Goal: Information Seeking & Learning: Learn about a topic

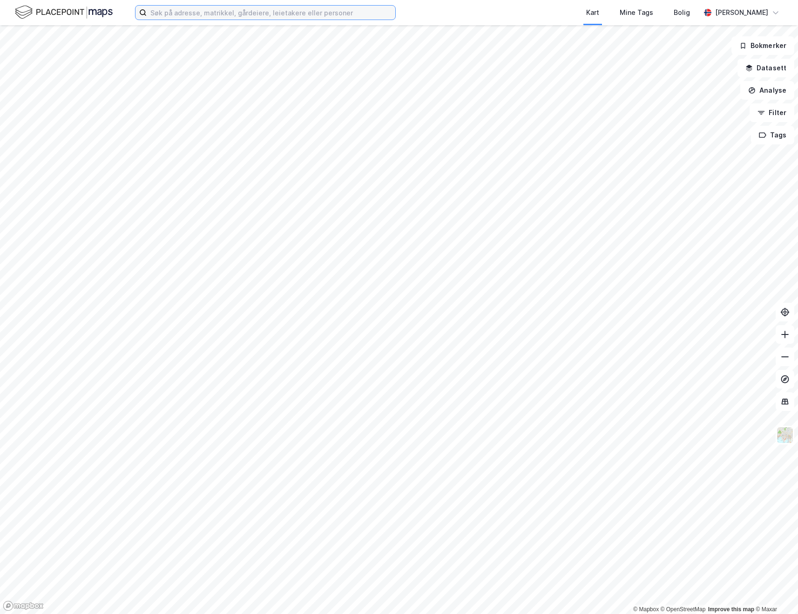
click at [313, 17] on input at bounding box center [271, 13] width 249 height 14
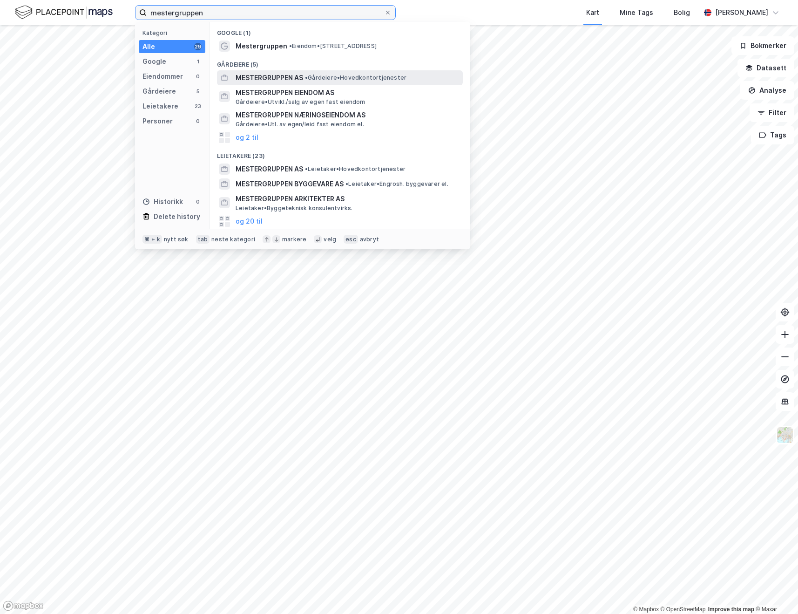
type input "mestergruppen"
click at [320, 76] on span "• Gårdeiere • Hovedkontortjenester" at bounding box center [355, 77] width 101 height 7
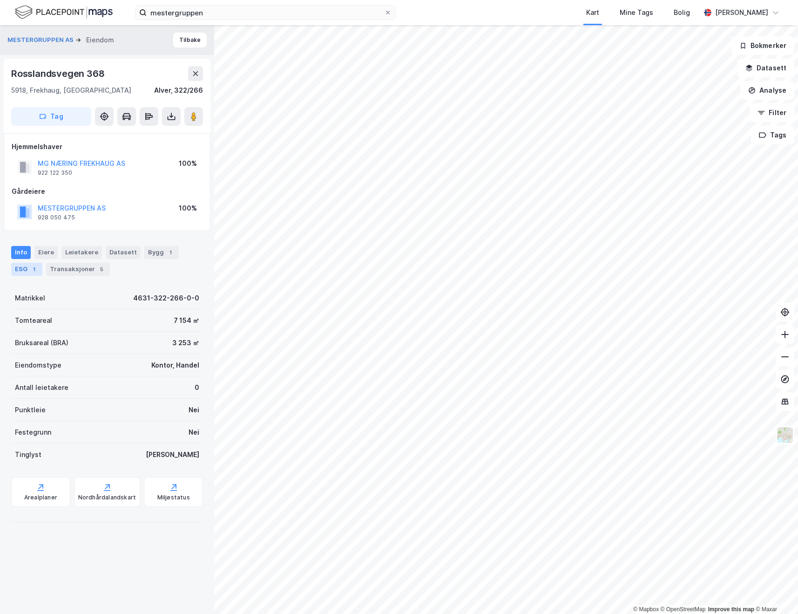
click at [34, 269] on div "1" at bounding box center [33, 268] width 9 height 9
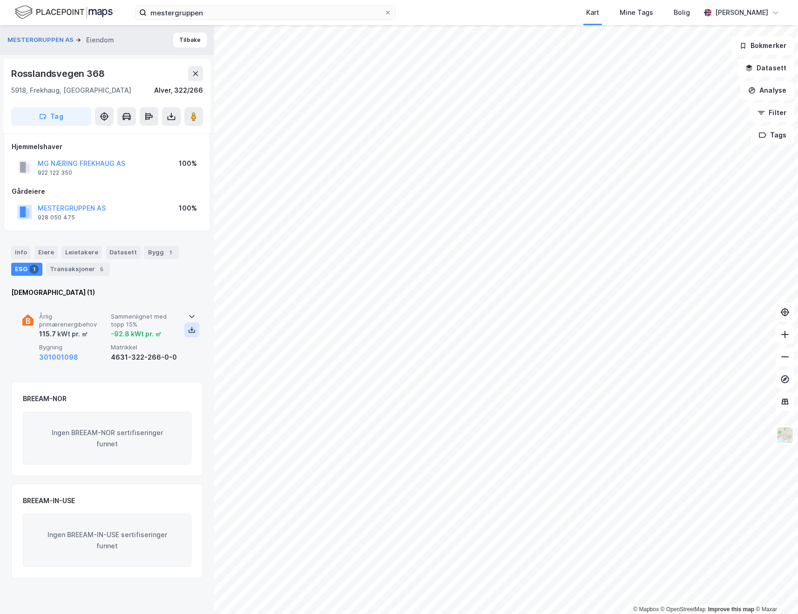
click at [189, 330] on icon at bounding box center [191, 329] width 7 height 7
click at [58, 39] on button "MESTERGRUPPEN AS" at bounding box center [41, 39] width 68 height 9
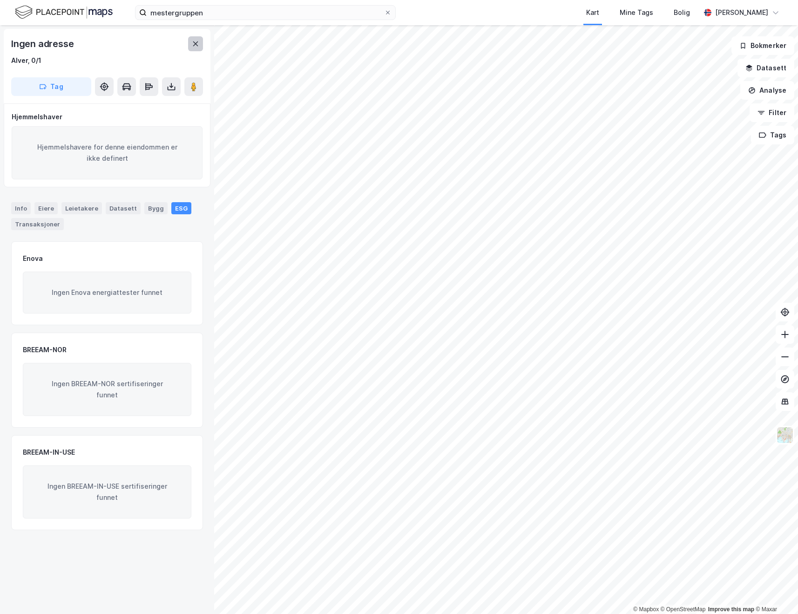
click at [196, 45] on icon at bounding box center [195, 43] width 7 height 7
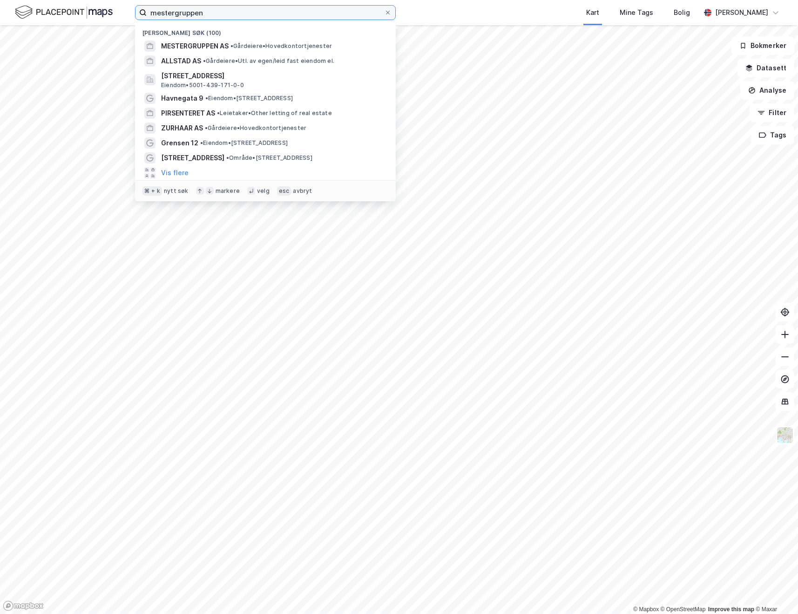
click at [249, 12] on input "mestergruppen" at bounding box center [265, 13] width 237 height 14
click at [482, 15] on div "Kart Mine Tags Bolig" at bounding box center [570, 12] width 260 height 25
